Goal: Find contact information: Find contact information

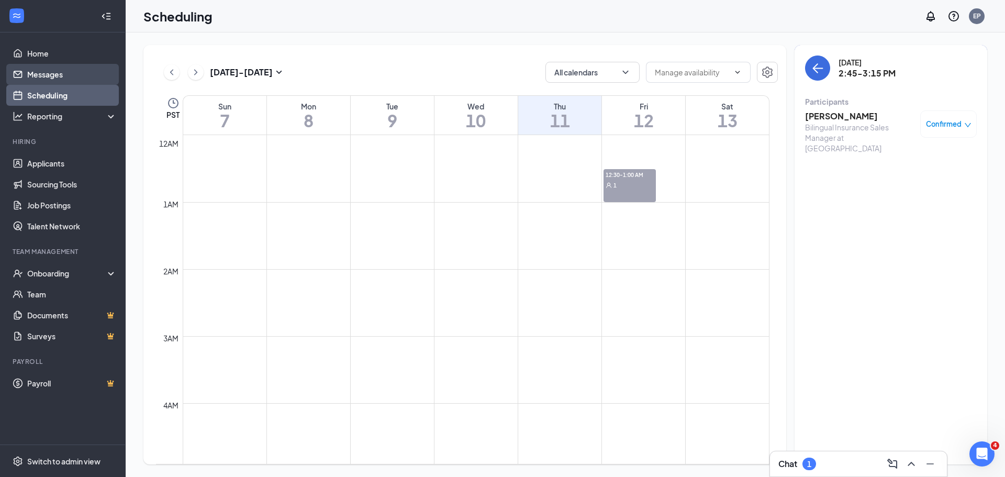
click at [62, 74] on link "Messages" at bounding box center [71, 74] width 89 height 21
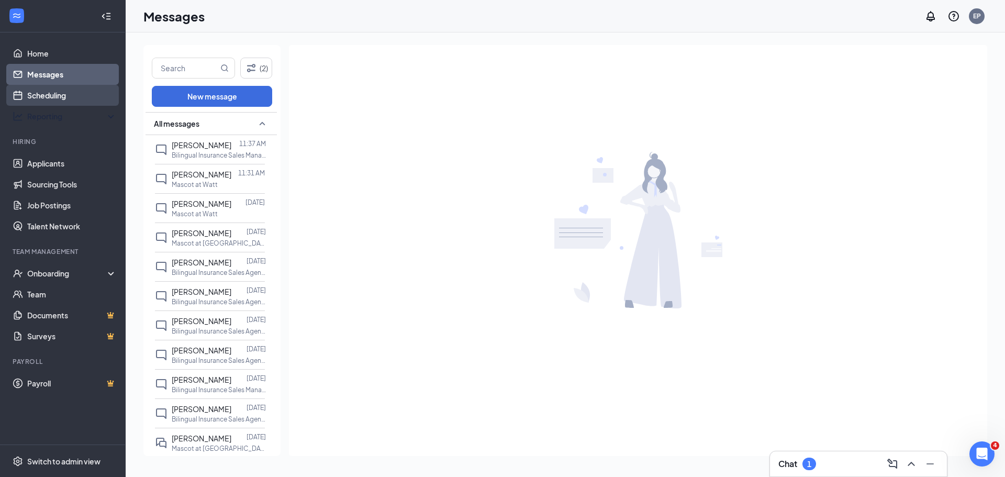
click at [66, 96] on link "Scheduling" at bounding box center [71, 95] width 89 height 21
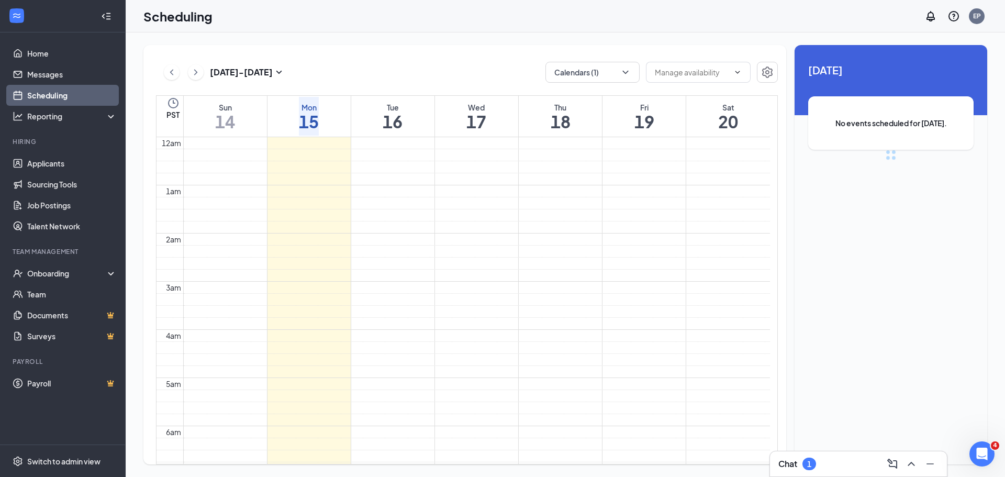
scroll to position [514, 0]
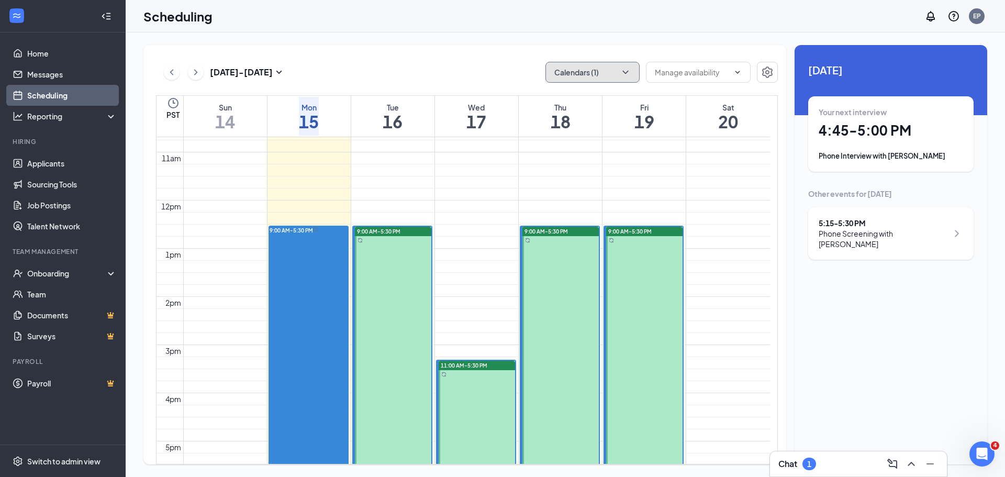
click at [570, 73] on button "Calendars (1)" at bounding box center [592, 72] width 94 height 21
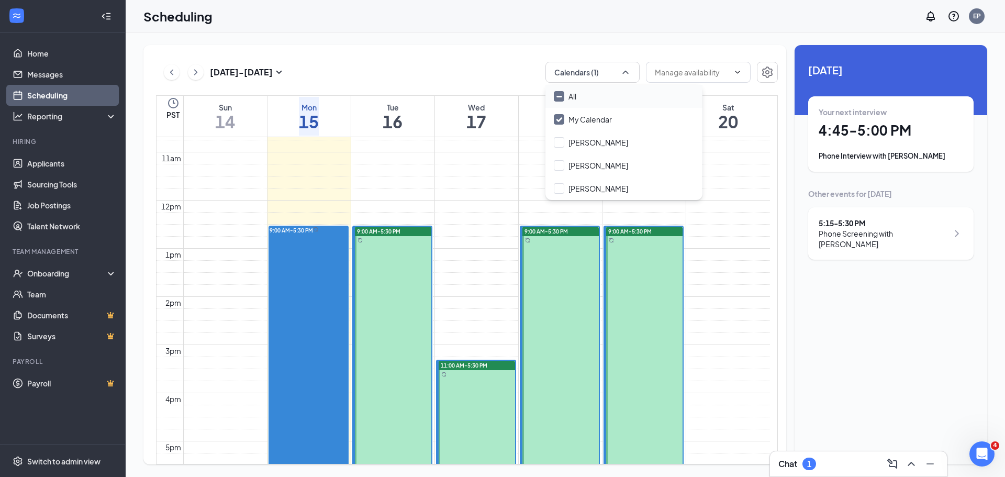
click at [563, 96] on input "All" at bounding box center [565, 96] width 23 height 10
checkbox input "true"
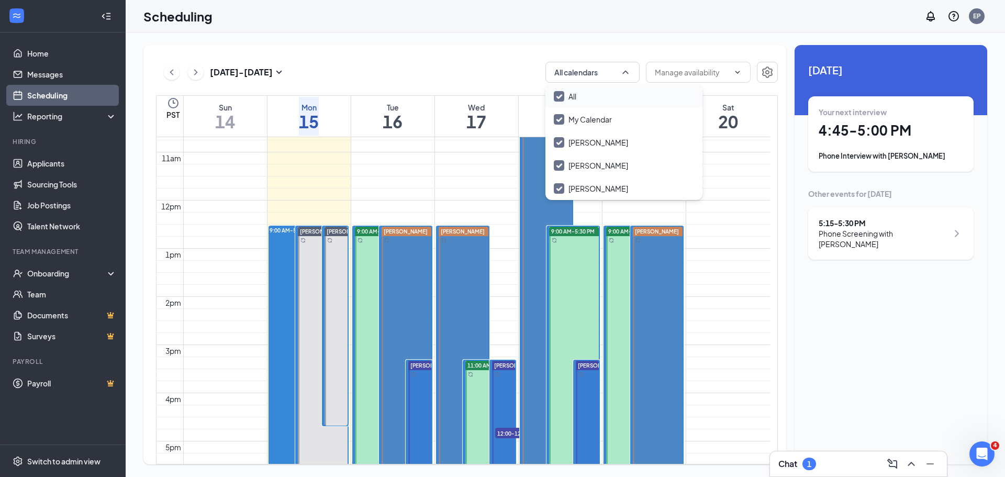
click at [559, 95] on input "All" at bounding box center [565, 96] width 23 height 10
checkbox input "false"
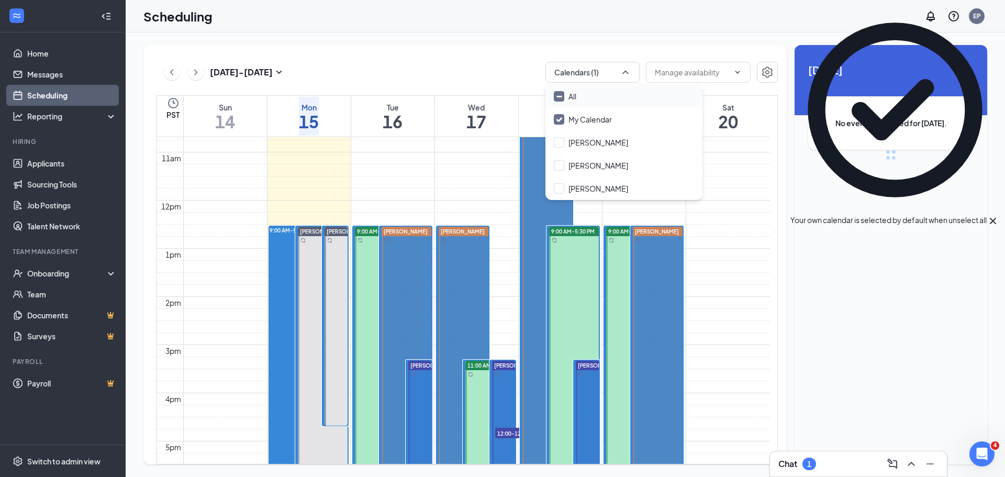
click at [558, 94] on input "All" at bounding box center [565, 96] width 23 height 10
checkbox input "true"
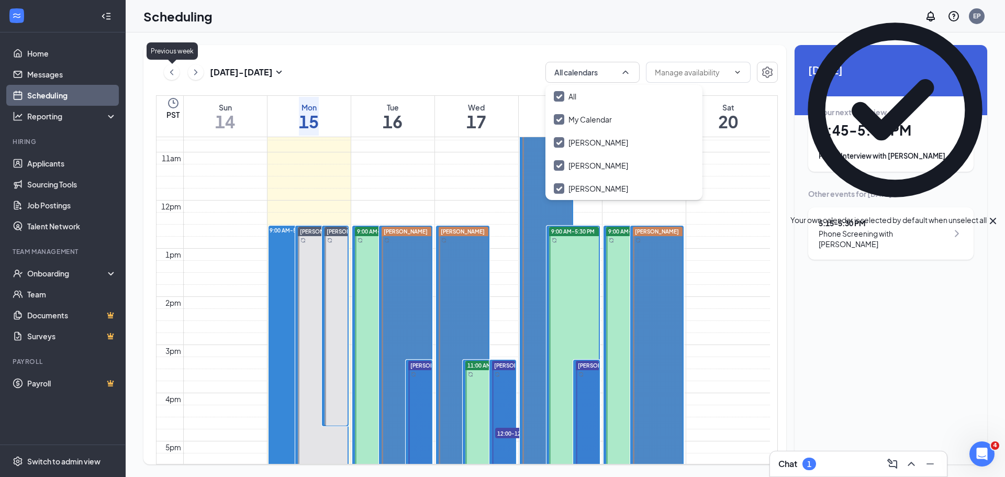
click at [179, 69] on button at bounding box center [172, 72] width 16 height 16
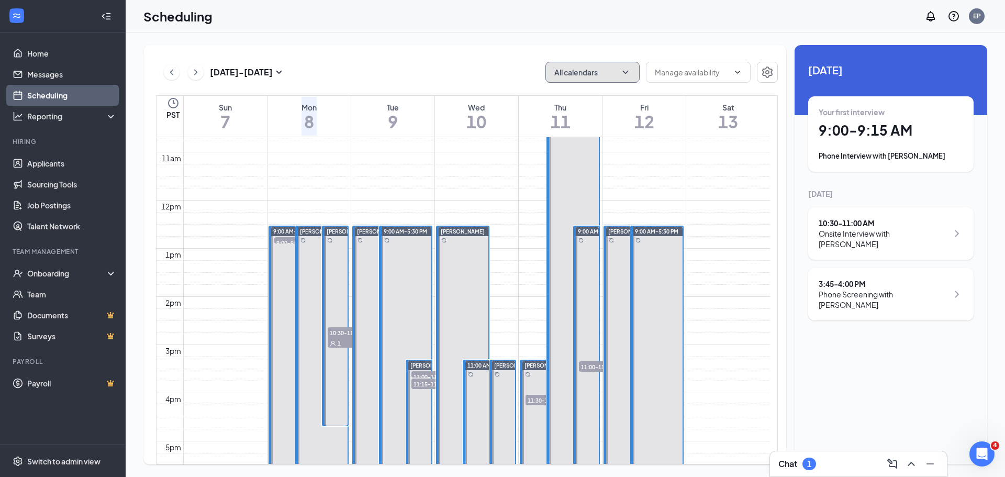
click at [589, 66] on button "All calendars" at bounding box center [592, 72] width 94 height 21
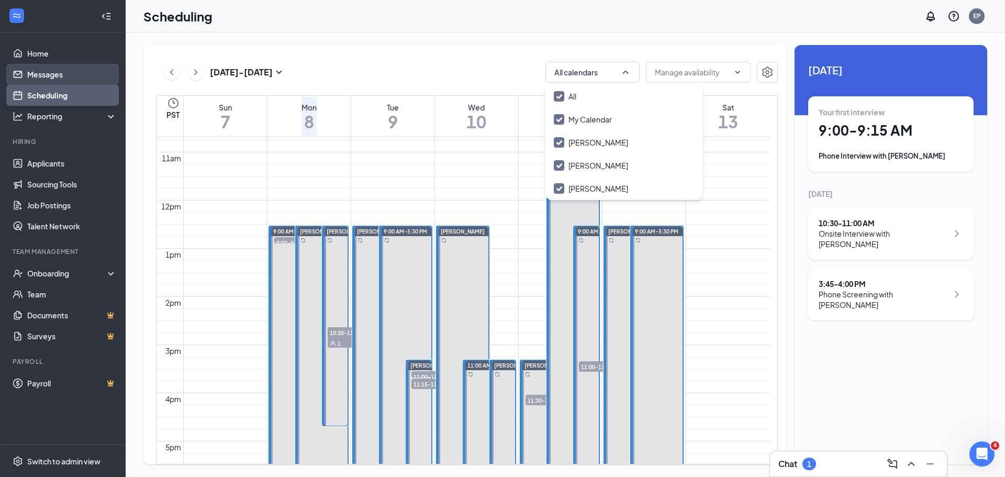
click at [60, 75] on link "Messages" at bounding box center [71, 74] width 89 height 21
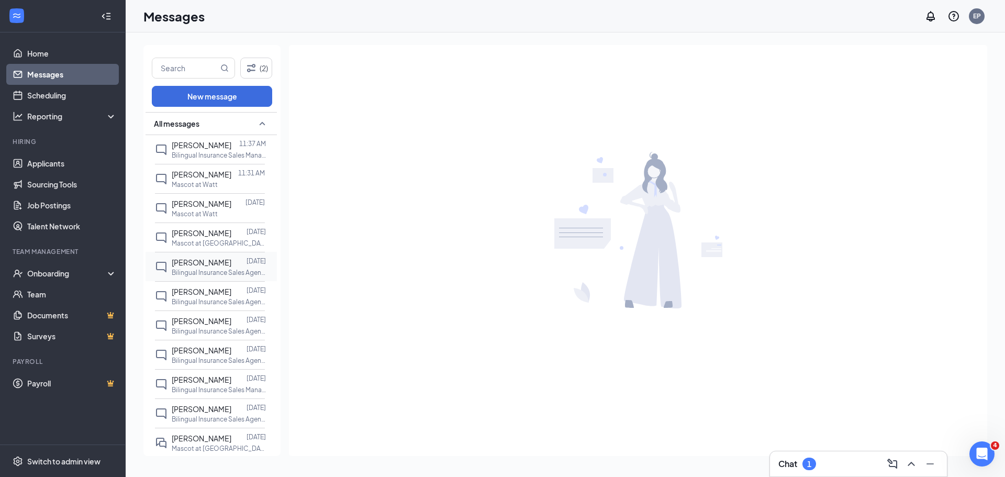
click at [195, 267] on span "Alfonso Maurno" at bounding box center [202, 261] width 60 height 9
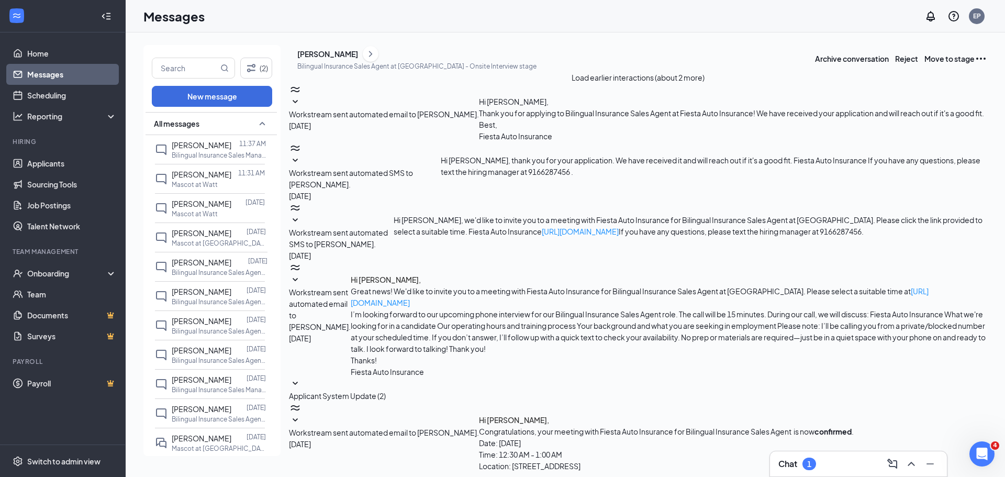
scroll to position [118, 0]
click at [358, 59] on div "Alfonso Maurno" at bounding box center [327, 54] width 61 height 10
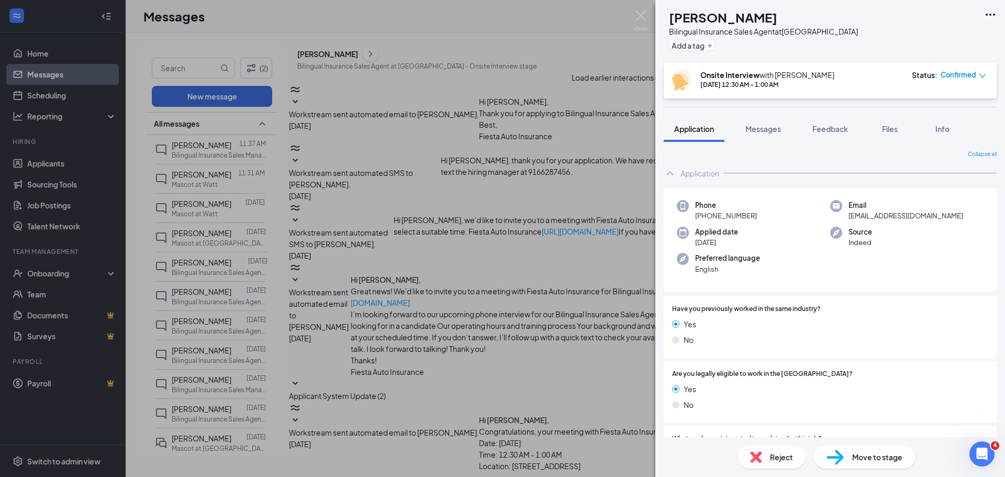
click at [911, 216] on div "Email maurno@gmail.com" at bounding box center [906, 210] width 153 height 21
drag, startPoint x: 911, startPoint y: 216, endPoint x: 853, endPoint y: 217, distance: 58.1
click at [853, 217] on div "Email maurno@gmail.com" at bounding box center [906, 210] width 153 height 21
copy span "maurno@gmail.com"
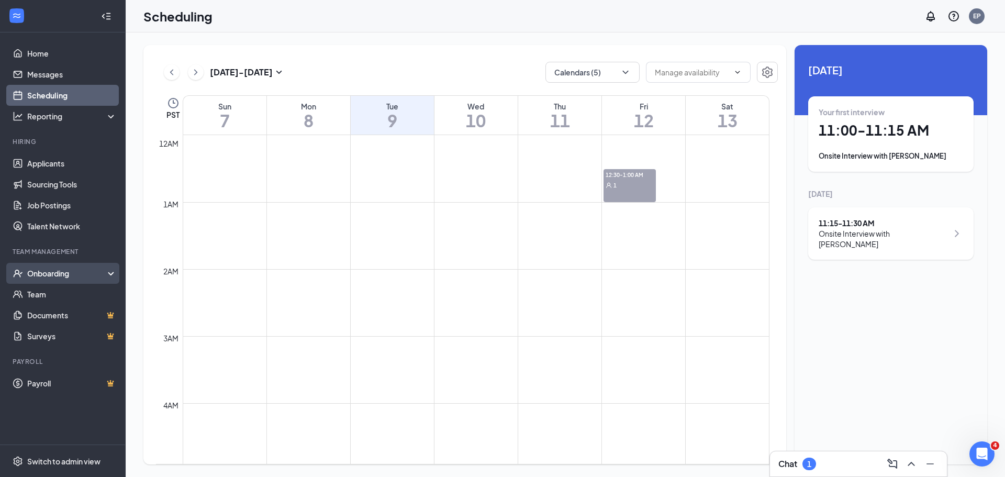
scroll to position [514, 0]
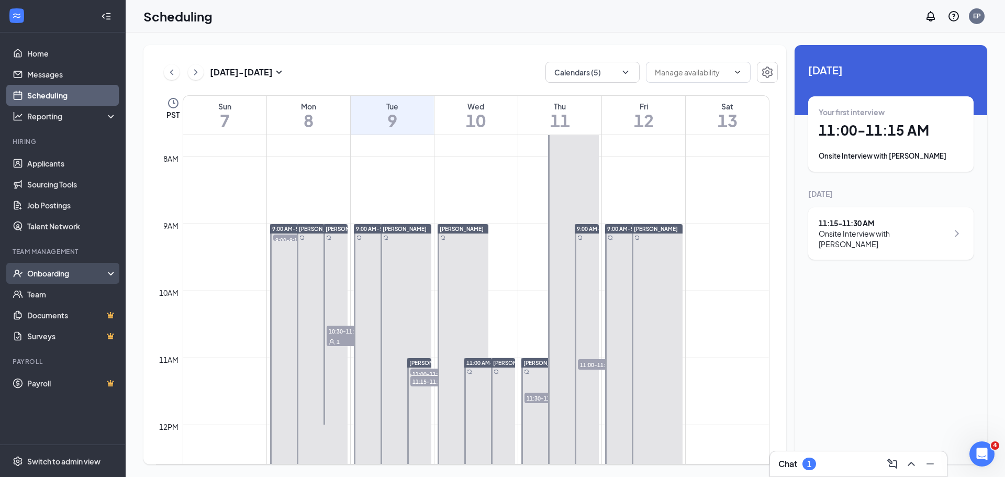
click at [62, 271] on div "Onboarding" at bounding box center [67, 273] width 81 height 10
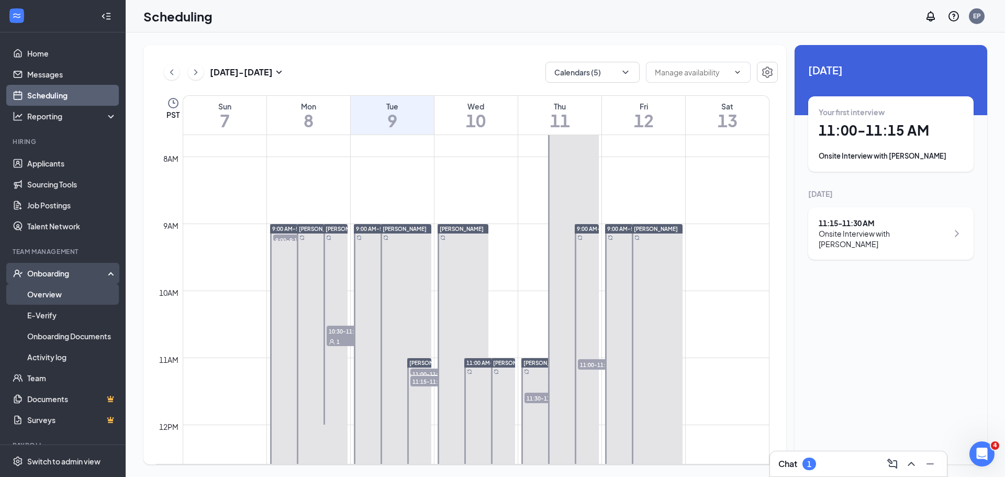
click at [54, 296] on link "Overview" at bounding box center [71, 294] width 89 height 21
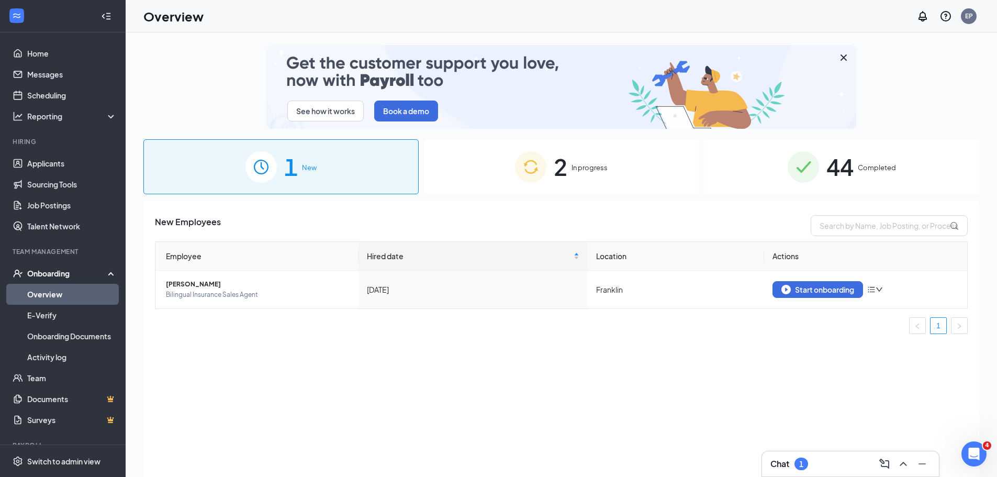
click at [817, 163] on img at bounding box center [803, 166] width 31 height 31
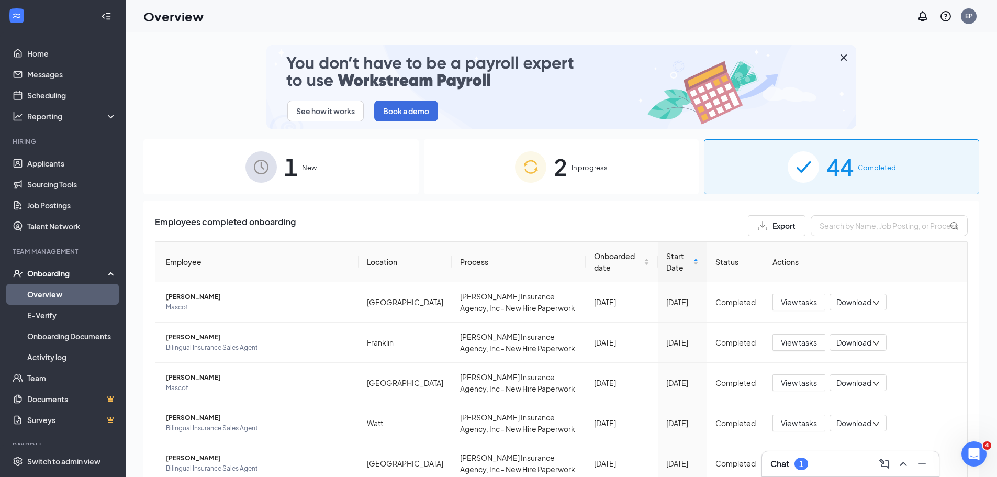
click at [579, 165] on span "In progress" at bounding box center [589, 167] width 36 height 10
